Goal: Transaction & Acquisition: Obtain resource

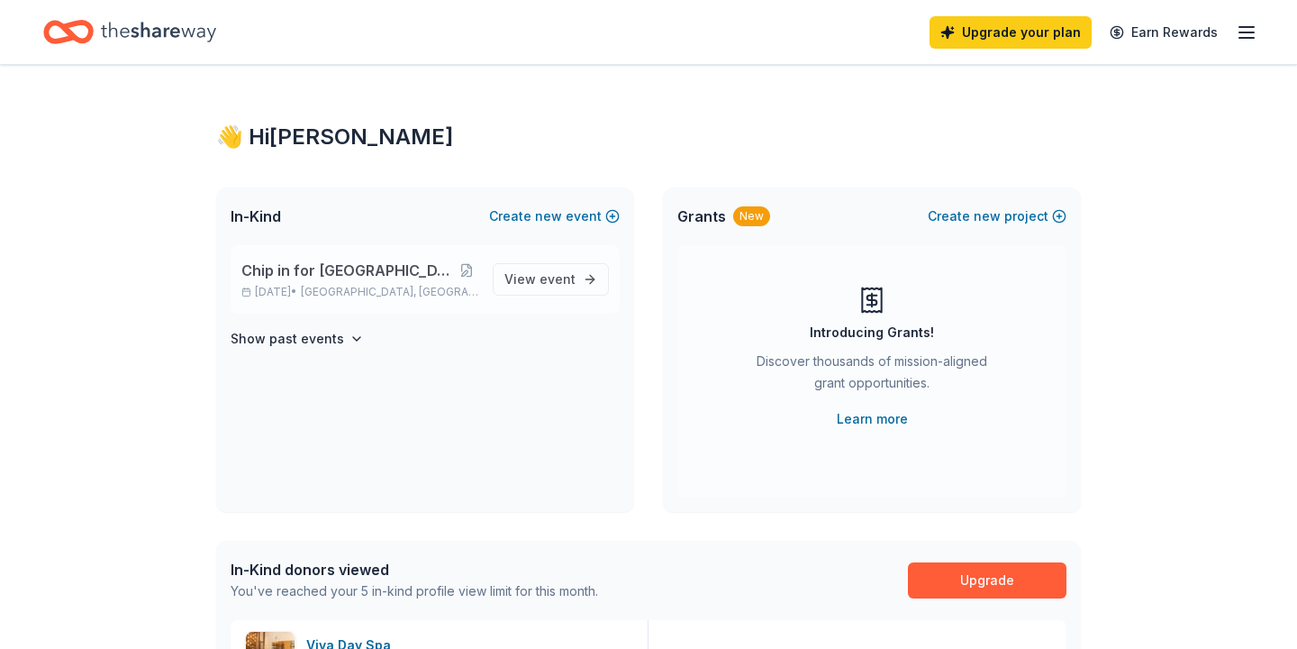
click at [321, 265] on span "Chip in for [GEOGRAPHIC_DATA] Good Works" at bounding box center [347, 270] width 213 height 22
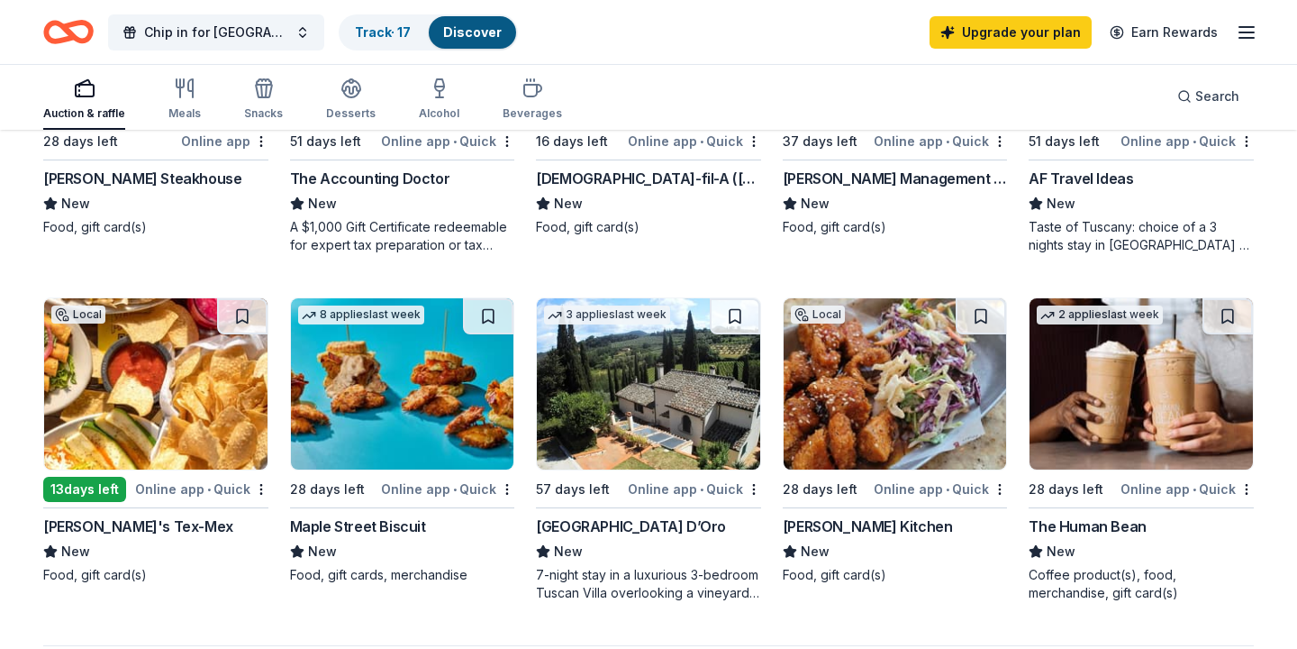
scroll to position [1079, 0]
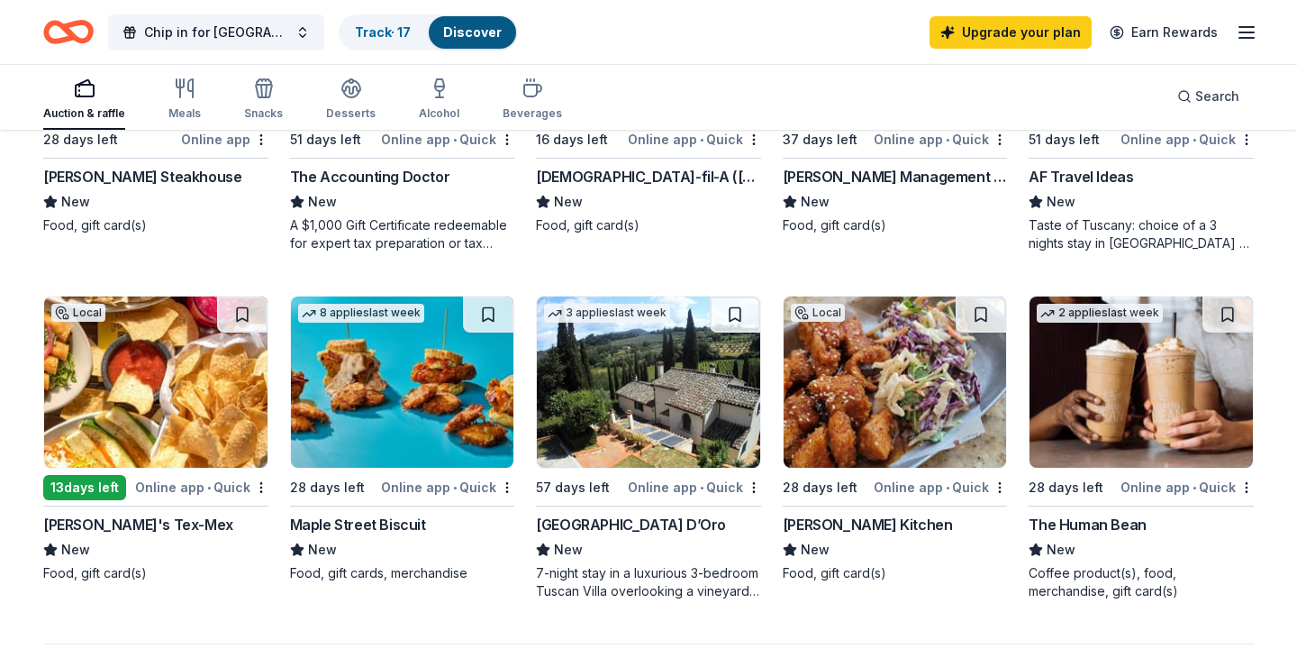
click at [135, 341] on img at bounding box center [155, 381] width 223 height 171
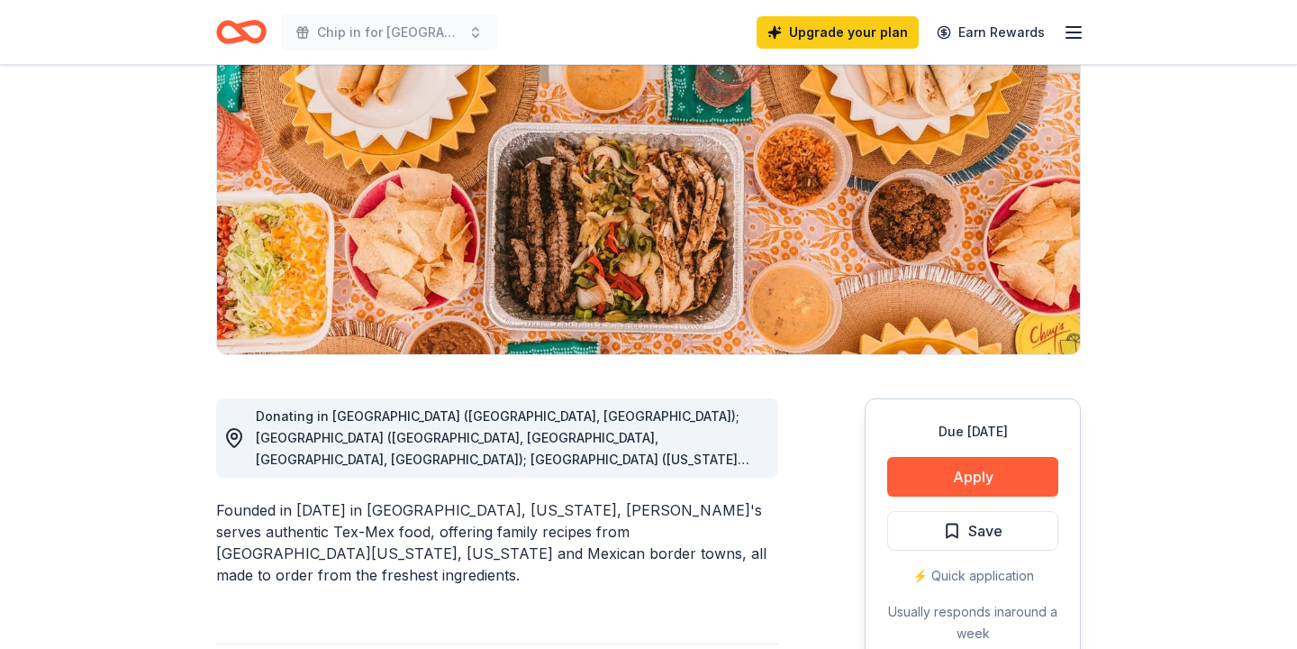
scroll to position [197, 0]
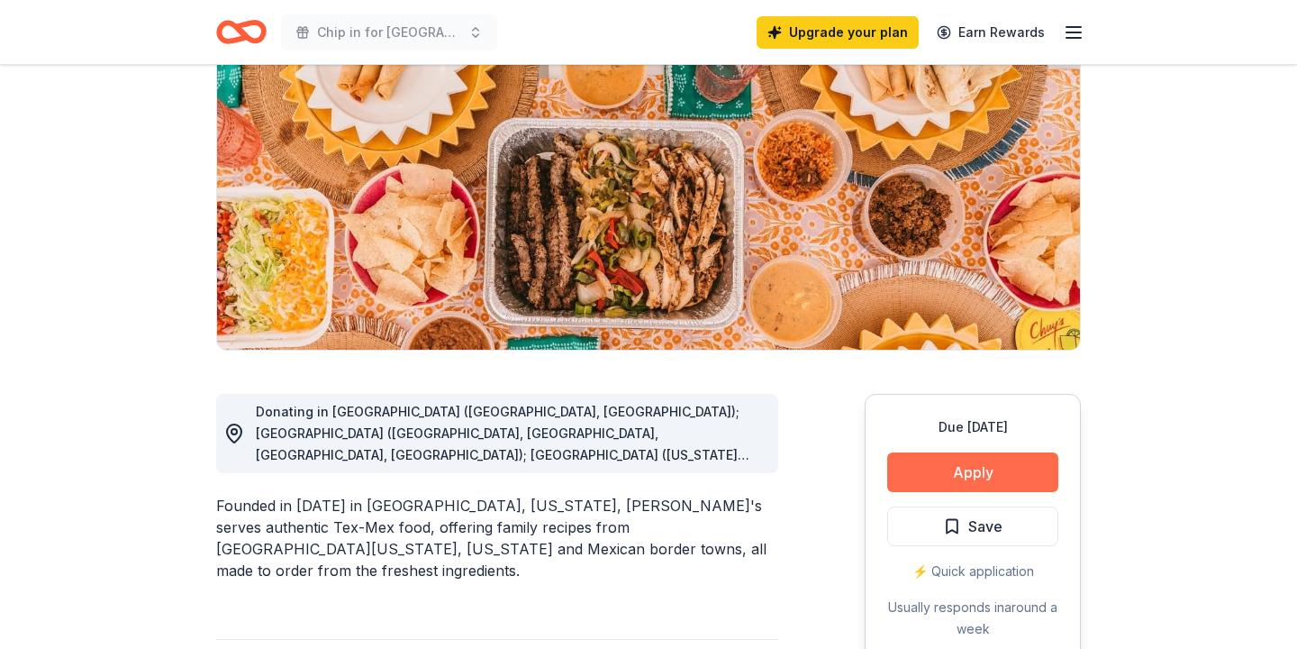
click at [985, 469] on button "Apply" at bounding box center [972, 472] width 171 height 40
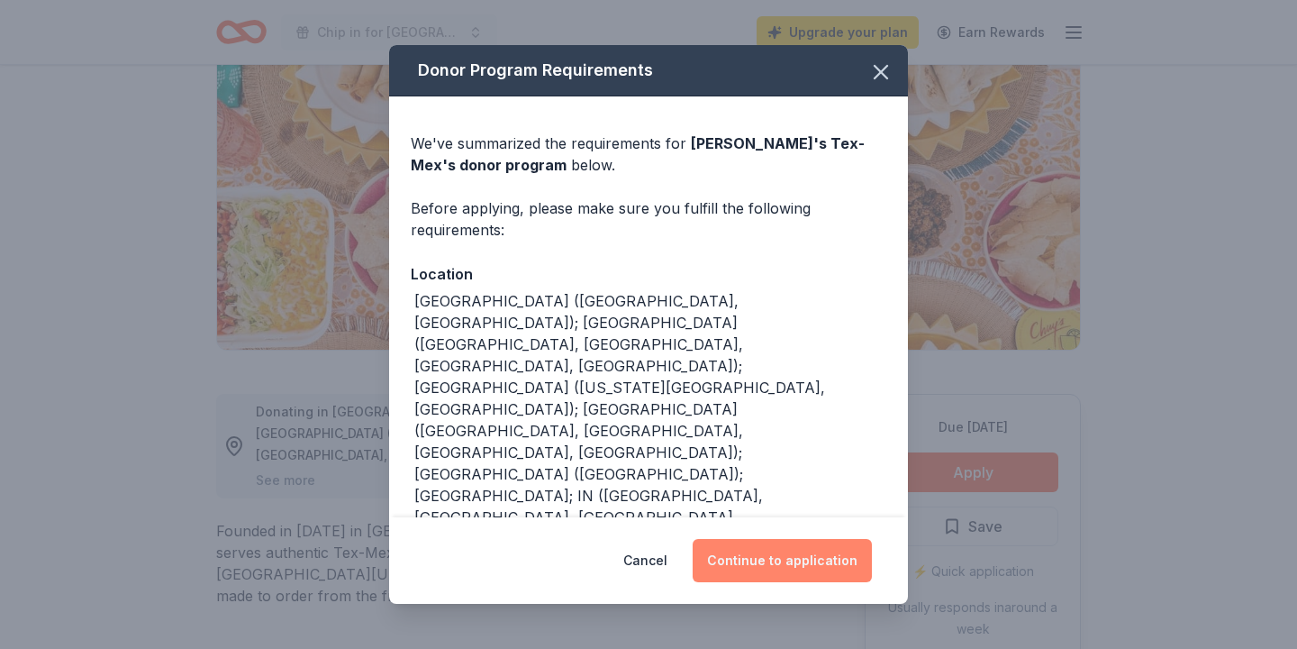
click at [792, 558] on button "Continue to application" at bounding box center [782, 560] width 179 height 43
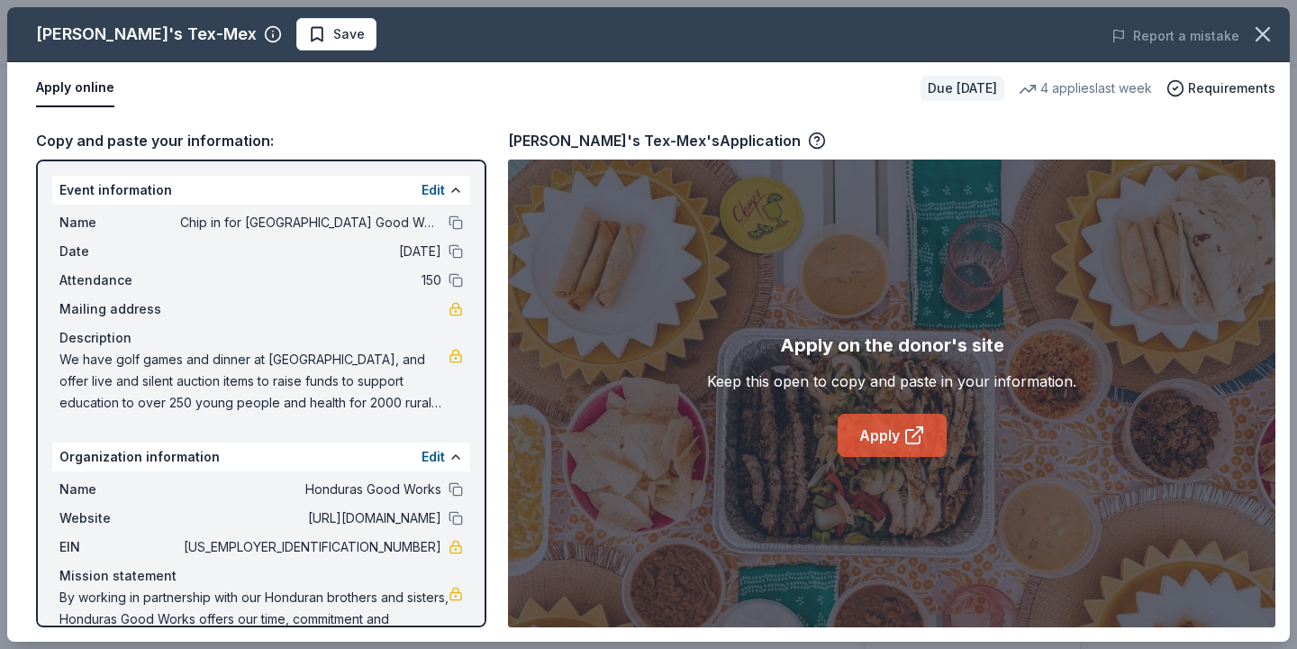
click at [892, 431] on link "Apply" at bounding box center [892, 435] width 109 height 43
